Goal: Entertainment & Leisure: Consume media (video, audio)

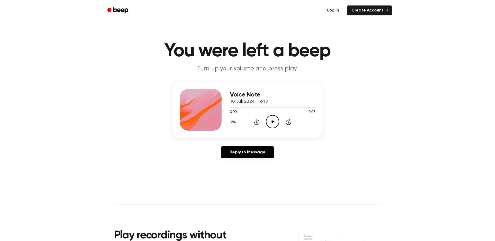
click at [272, 122] on icon "Play Audio" at bounding box center [272, 121] width 13 height 13
click at [275, 123] on icon "Play Audio" at bounding box center [272, 121] width 13 height 13
click at [276, 120] on icon "Play Audio" at bounding box center [272, 121] width 13 height 13
click at [273, 120] on icon "Play Audio" at bounding box center [272, 121] width 13 height 13
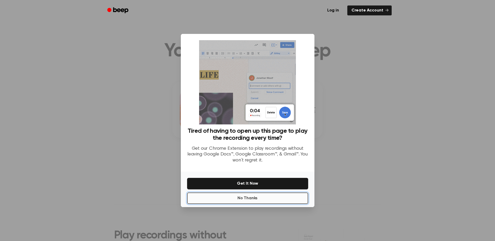
click at [284, 200] on button "No Thanks" at bounding box center [247, 198] width 121 height 11
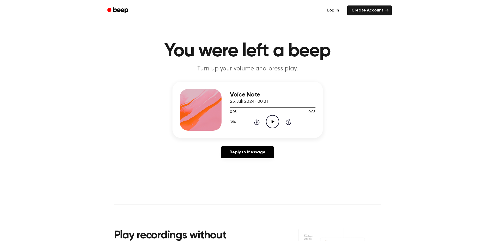
click at [272, 121] on icon at bounding box center [273, 121] width 3 height 3
click at [274, 119] on icon "Play Audio" at bounding box center [272, 121] width 13 height 13
click at [274, 120] on icon "Play Audio" at bounding box center [272, 121] width 13 height 13
click at [271, 120] on icon "Play Audio" at bounding box center [272, 121] width 13 height 13
click at [273, 122] on icon at bounding box center [273, 121] width 3 height 3
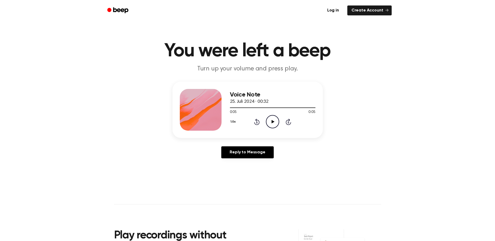
click at [274, 123] on icon "Play Audio" at bounding box center [272, 121] width 13 height 13
click at [272, 122] on icon at bounding box center [273, 121] width 3 height 3
